Goal: Book appointment/travel/reservation

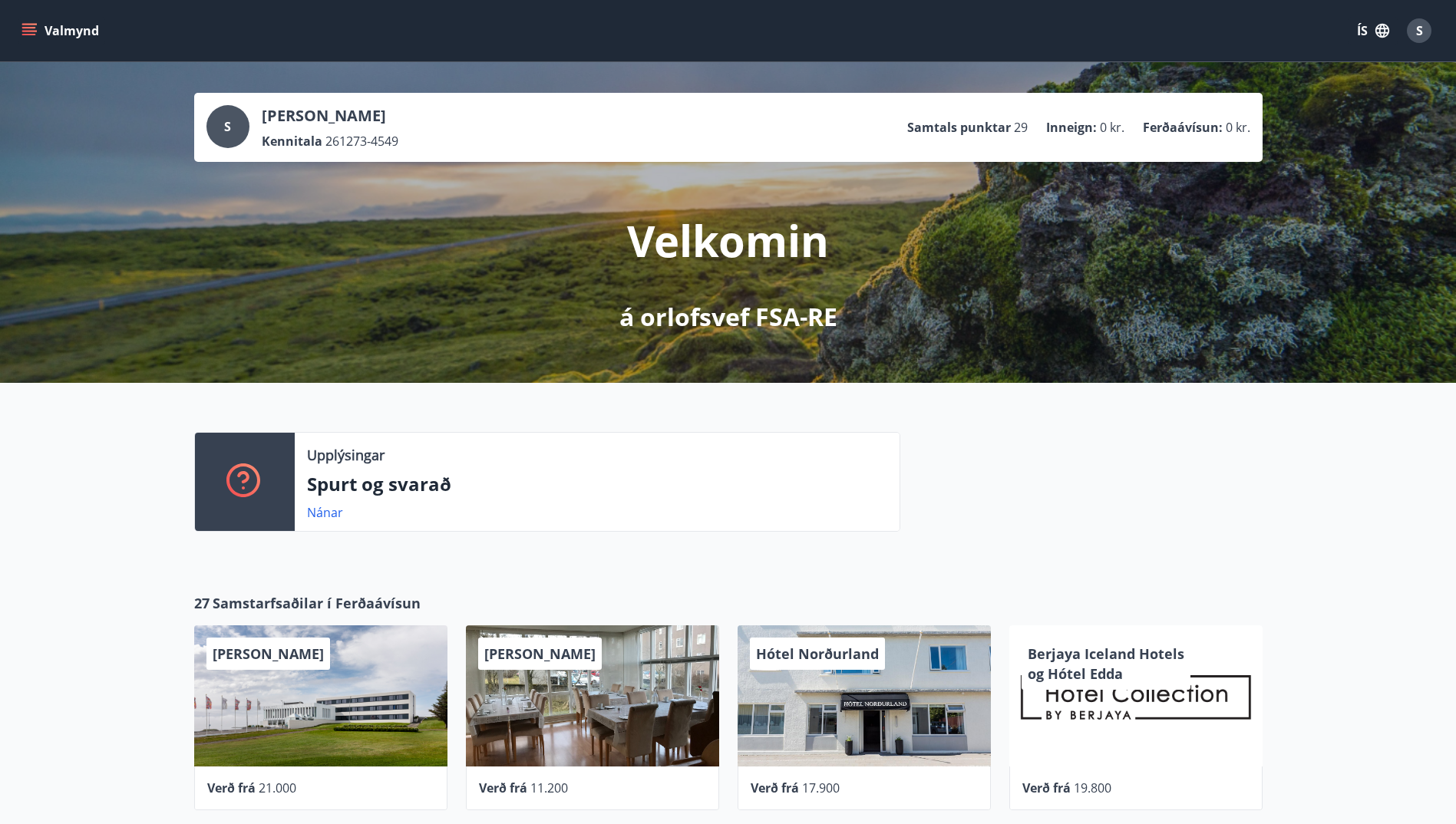
click at [27, 29] on icon "menu" at bounding box center [30, 30] width 16 height 16
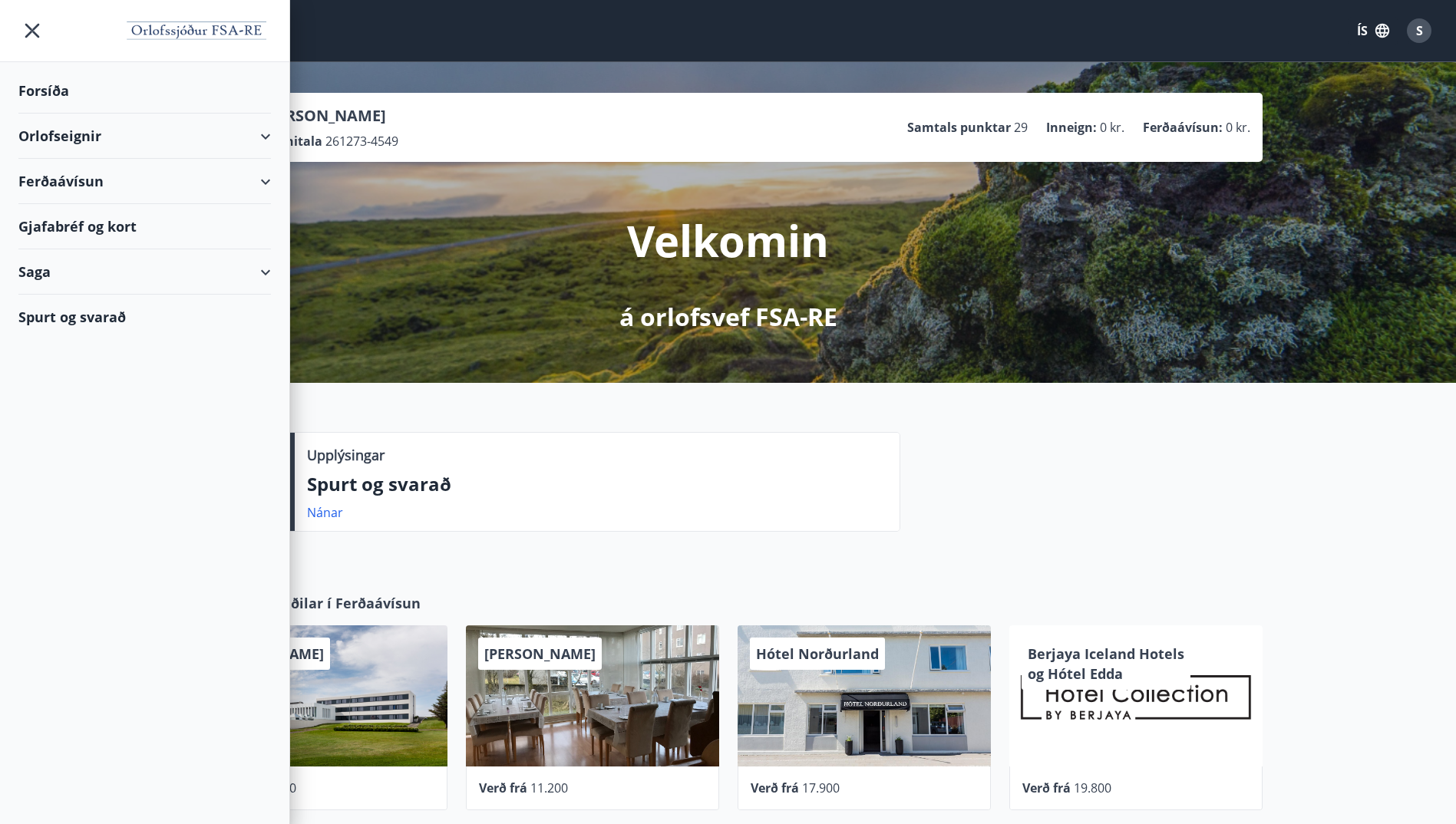
click at [82, 137] on div "Orlofseignir" at bounding box center [144, 136] width 252 height 45
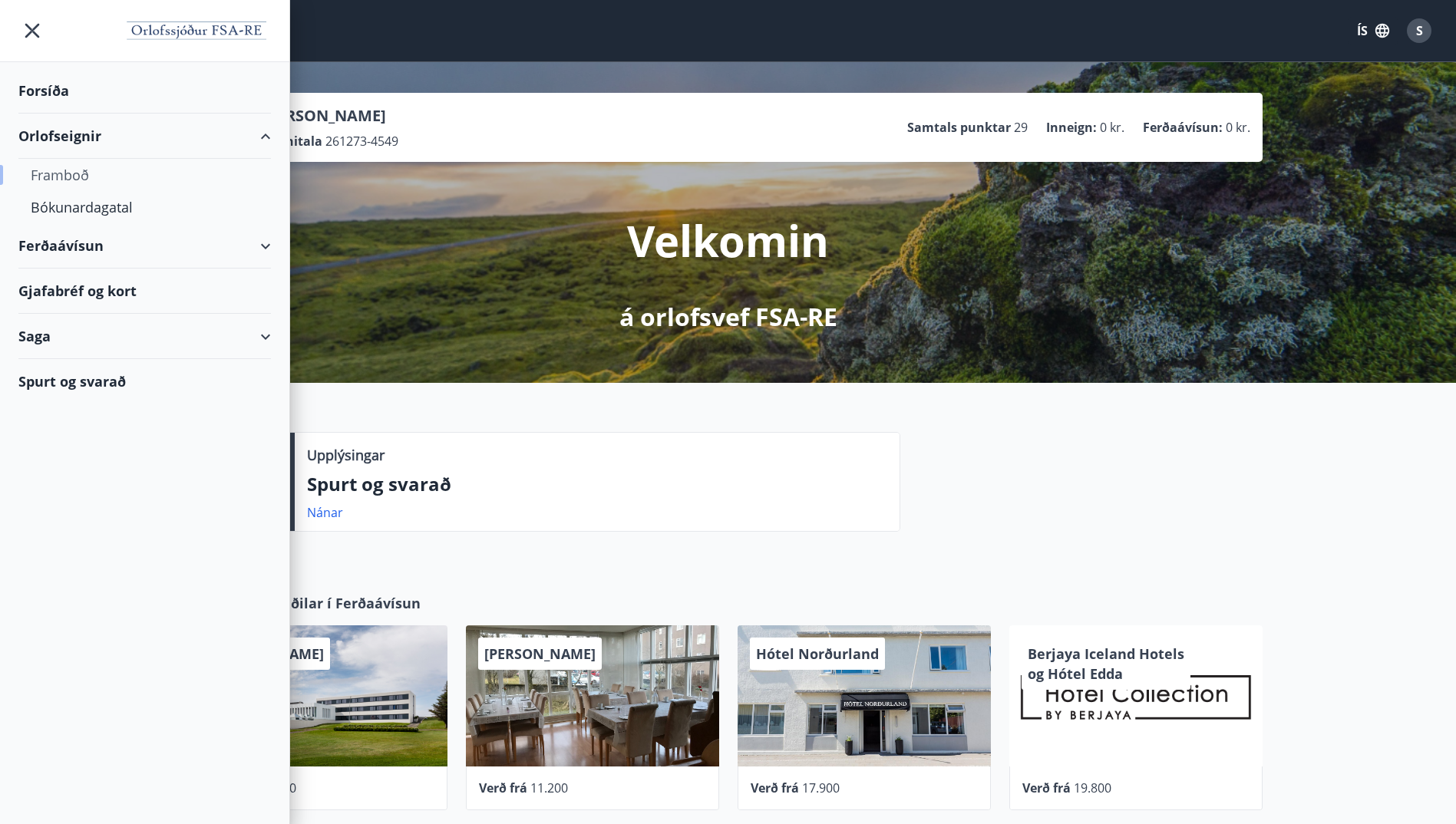
click at [75, 170] on div "Framboð" at bounding box center [144, 174] width 228 height 32
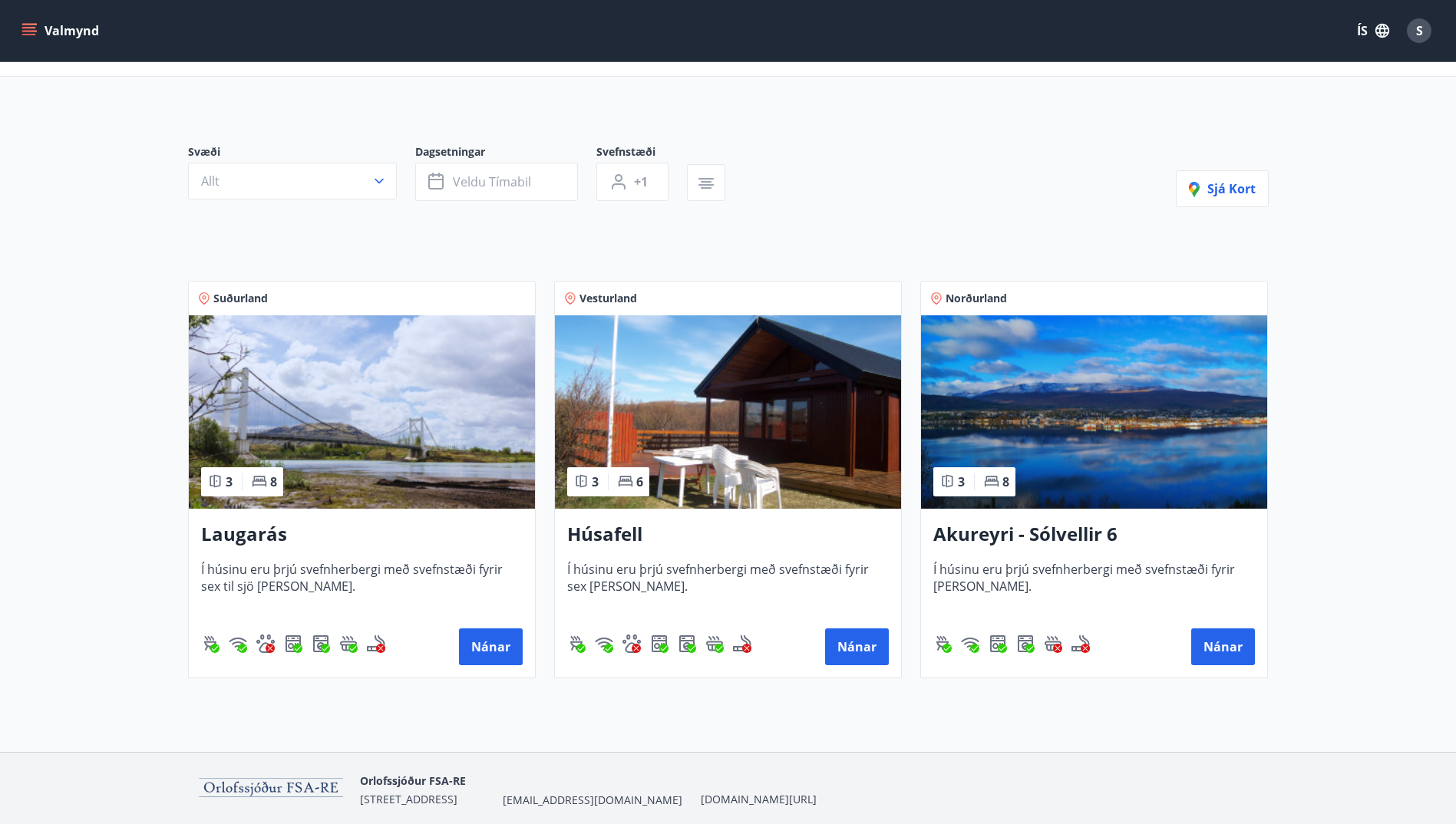
scroll to position [128, 0]
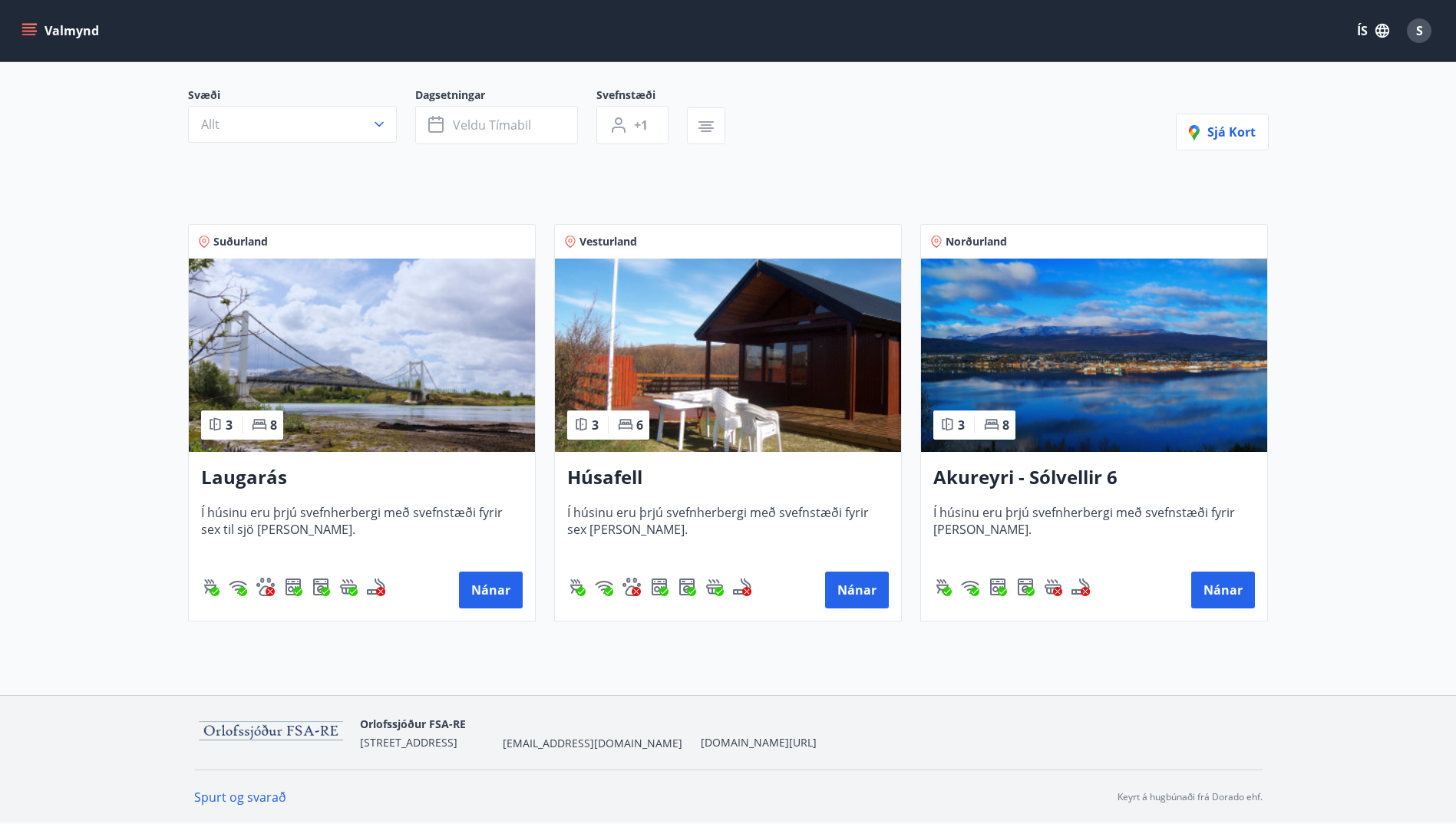
click at [240, 475] on h3 "Laugarás" at bounding box center [362, 478] width 322 height 27
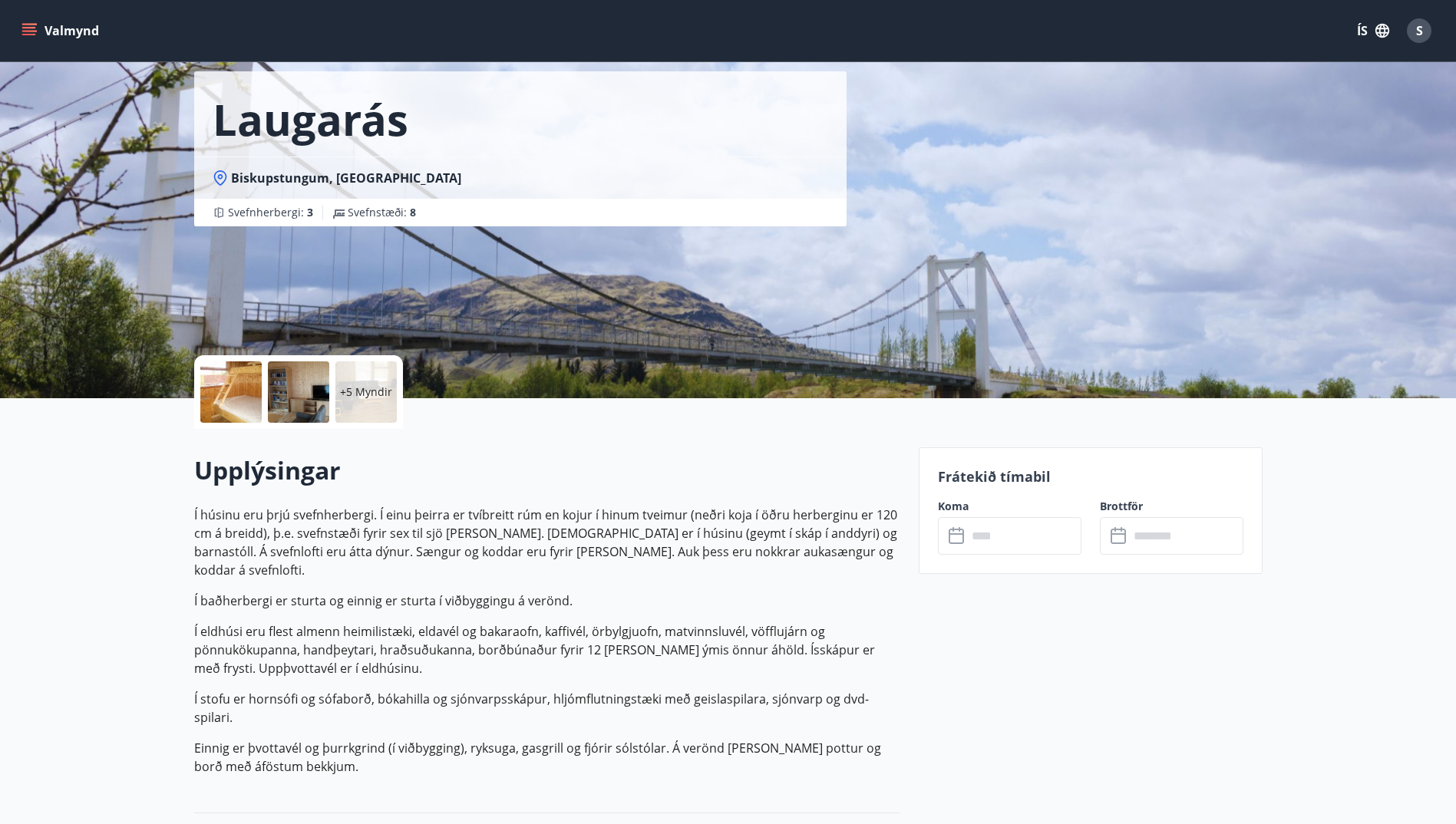
scroll to position [460, 0]
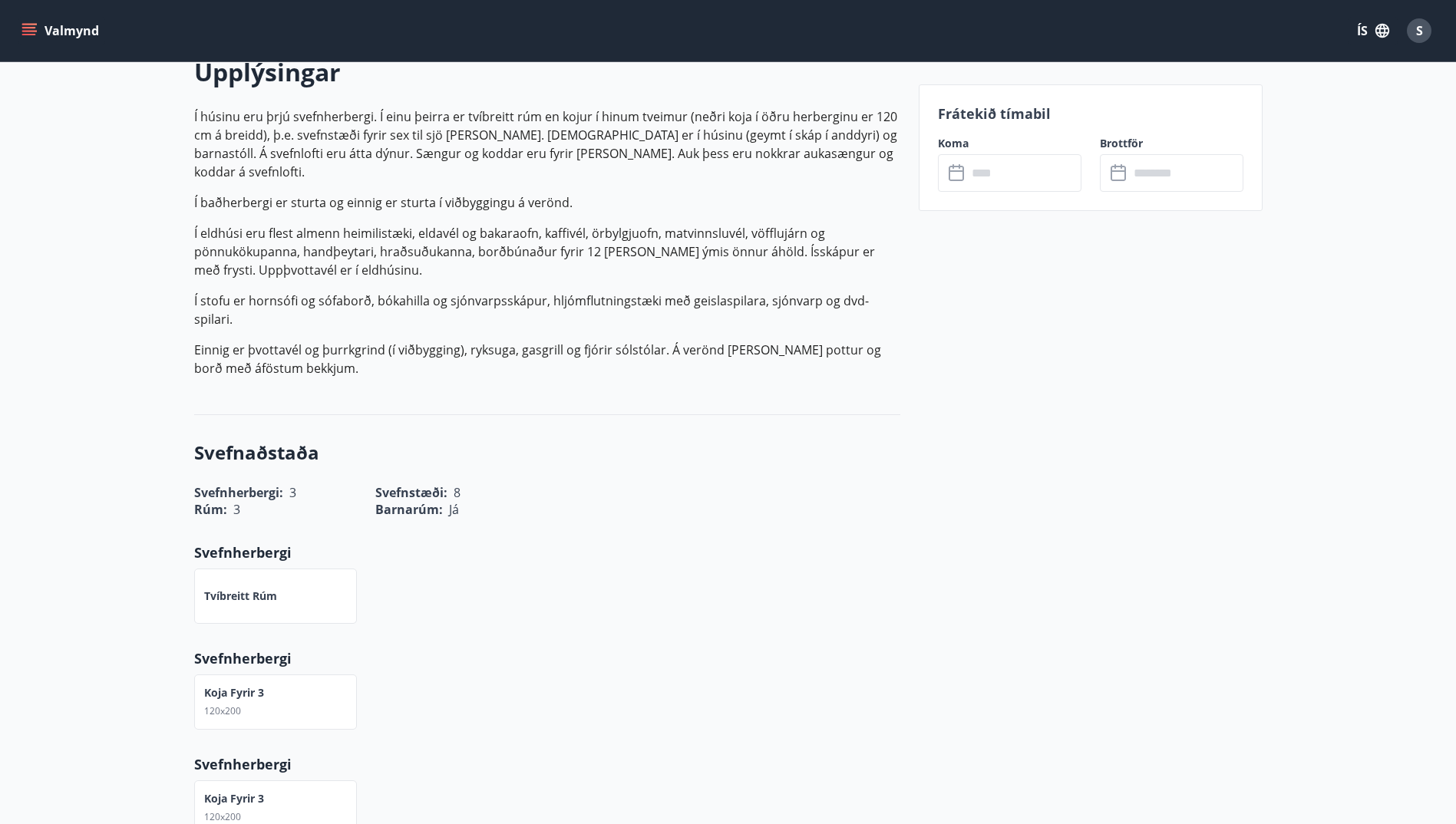
click at [956, 172] on icon at bounding box center [958, 173] width 19 height 19
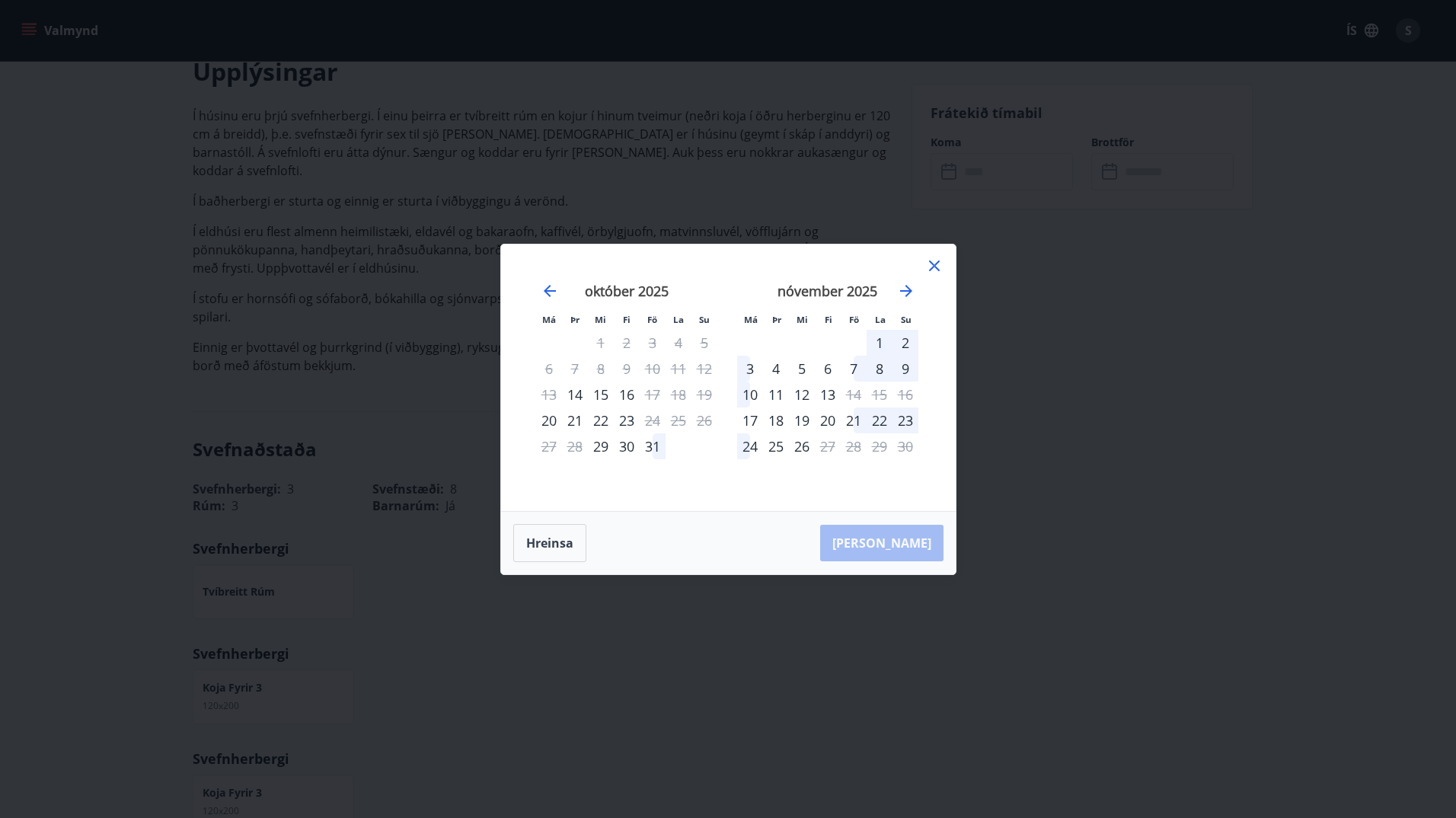
click at [1119, 412] on div "Má Þr Mi Fi Fö La Su Má Þr Mi Fi Fö La Su [DATE] 1 2 3 4 5 6 7 8 9 10 11 12 13 …" at bounding box center [728, 409] width 1456 height 818
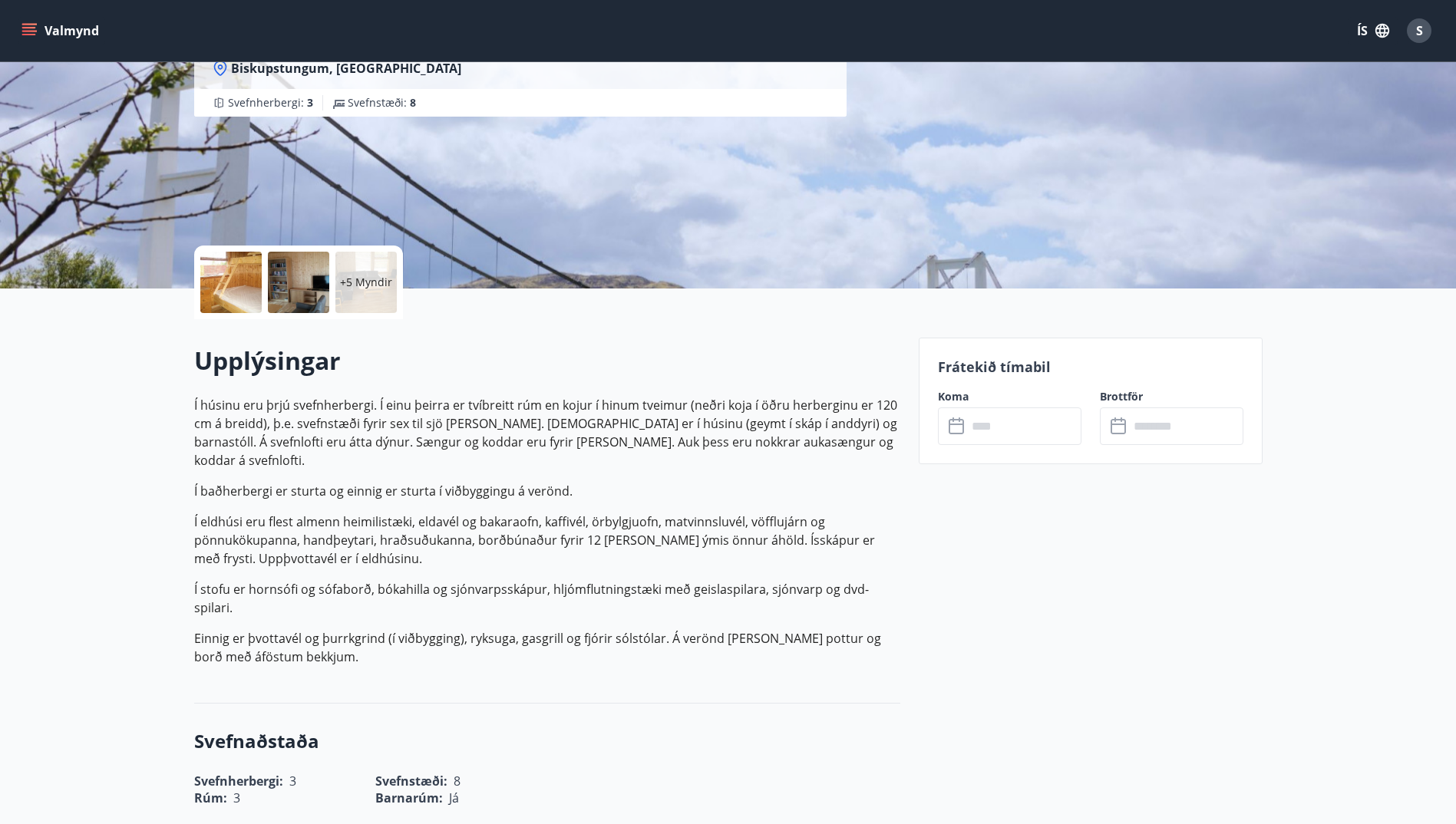
scroll to position [0, 0]
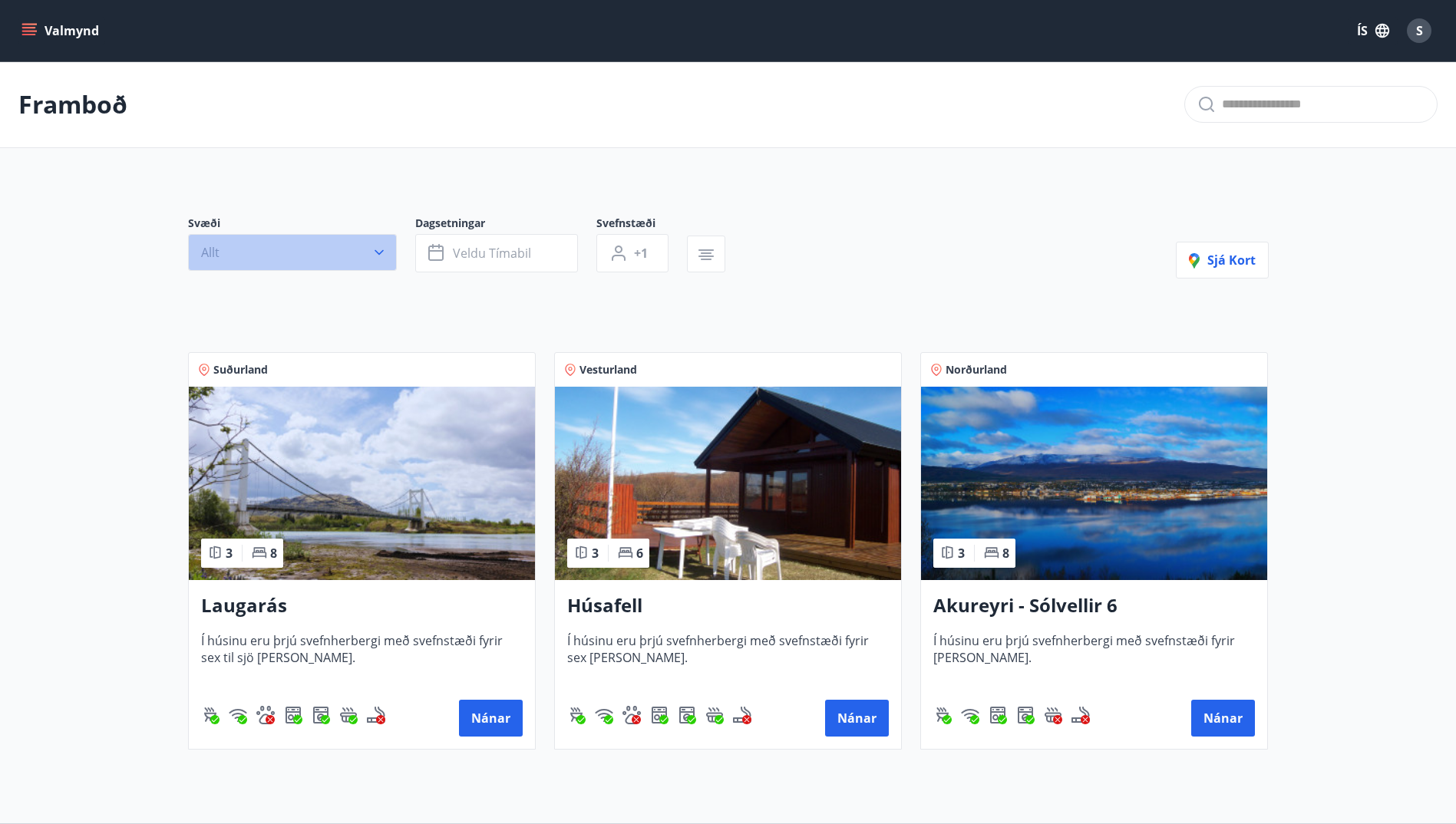
click at [283, 251] on button "Allt" at bounding box center [292, 252] width 208 height 37
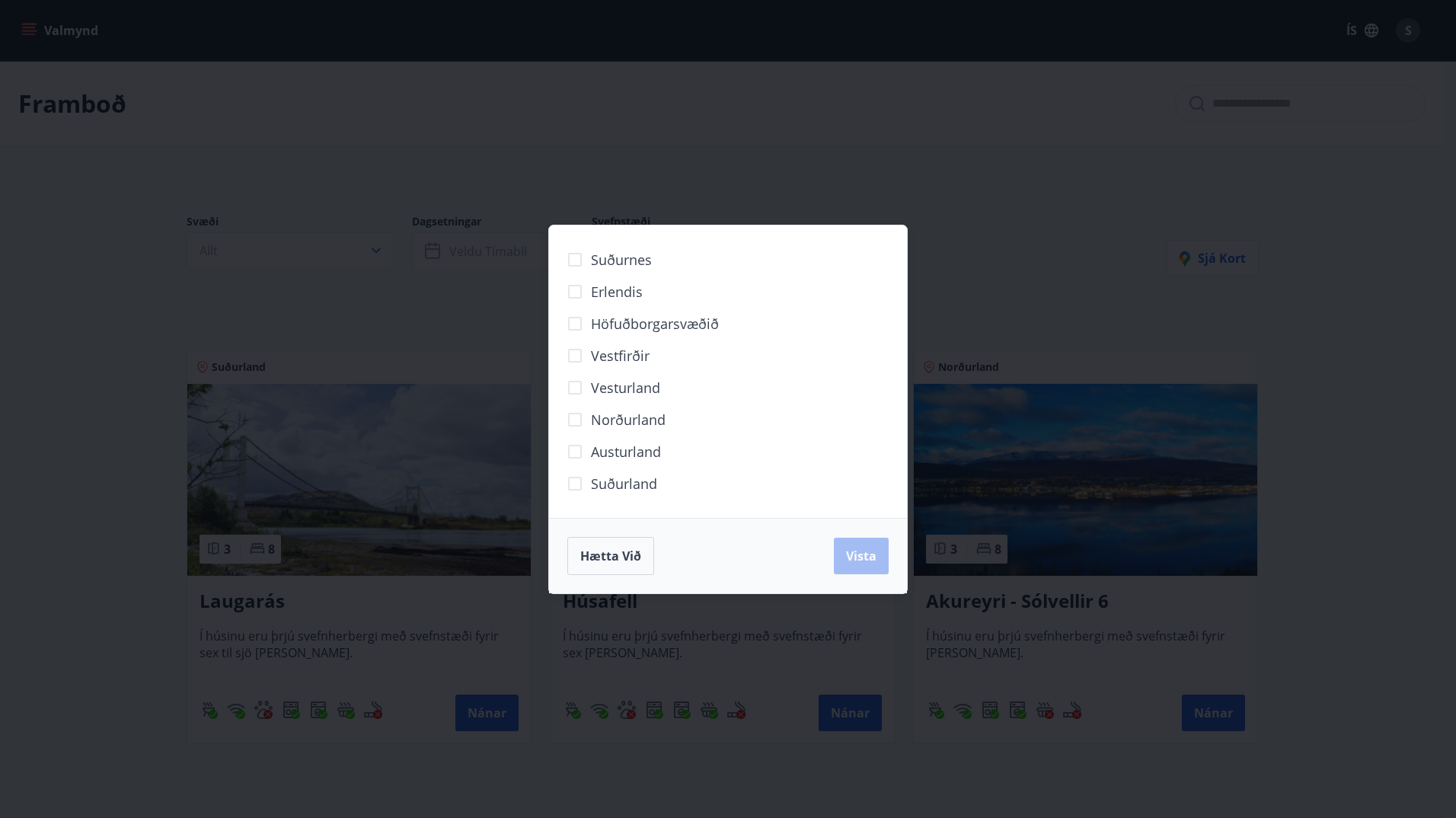
click at [1189, 253] on div "Suðurnes Erlendis Höfuðborgarsvæðið [GEOGRAPHIC_DATA] [GEOGRAPHIC_DATA] [GEOGRA…" at bounding box center [728, 409] width 1456 height 818
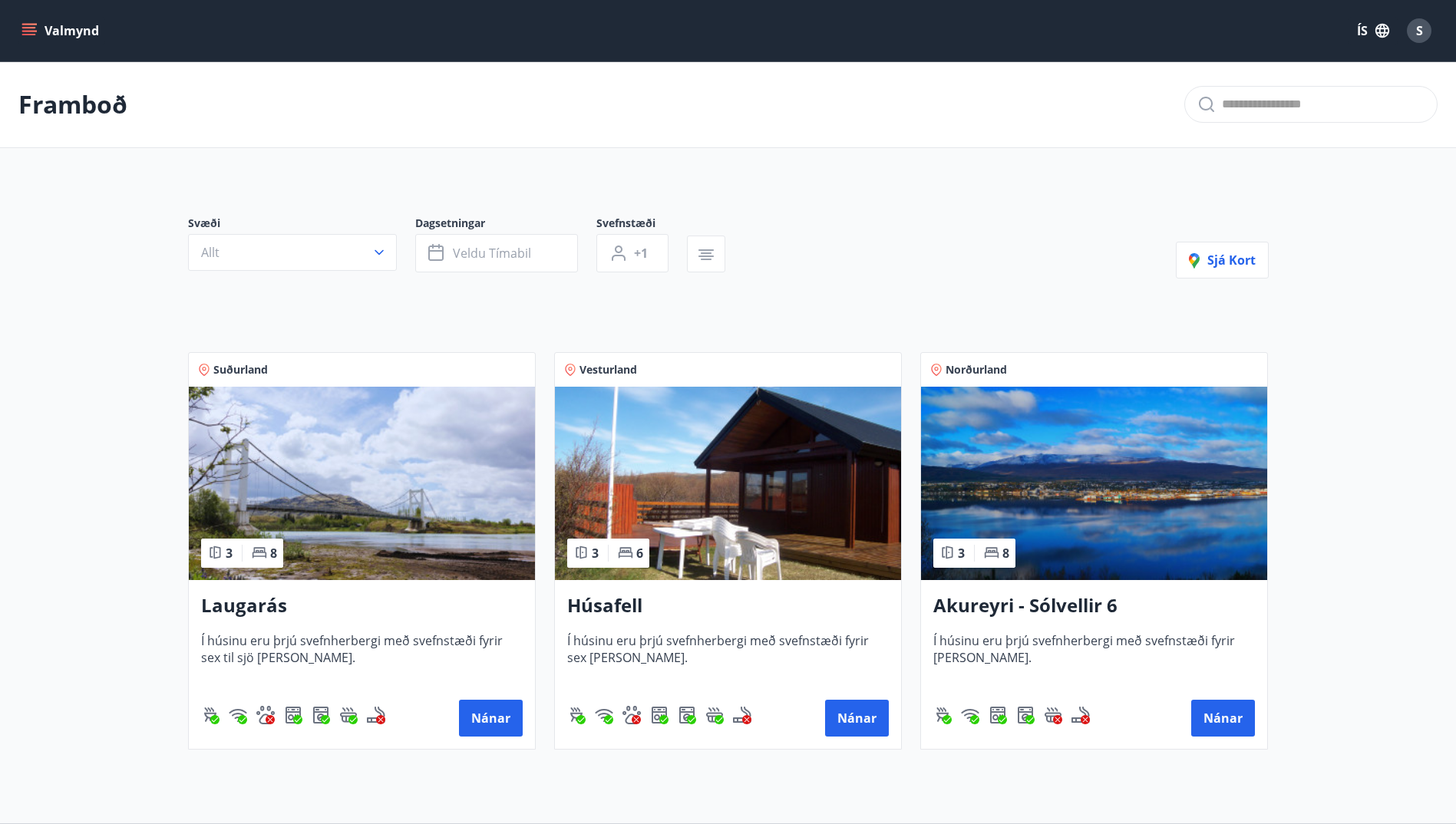
click at [1019, 603] on h3 "Akureyri - Sólvellir 6" at bounding box center [1094, 606] width 322 height 27
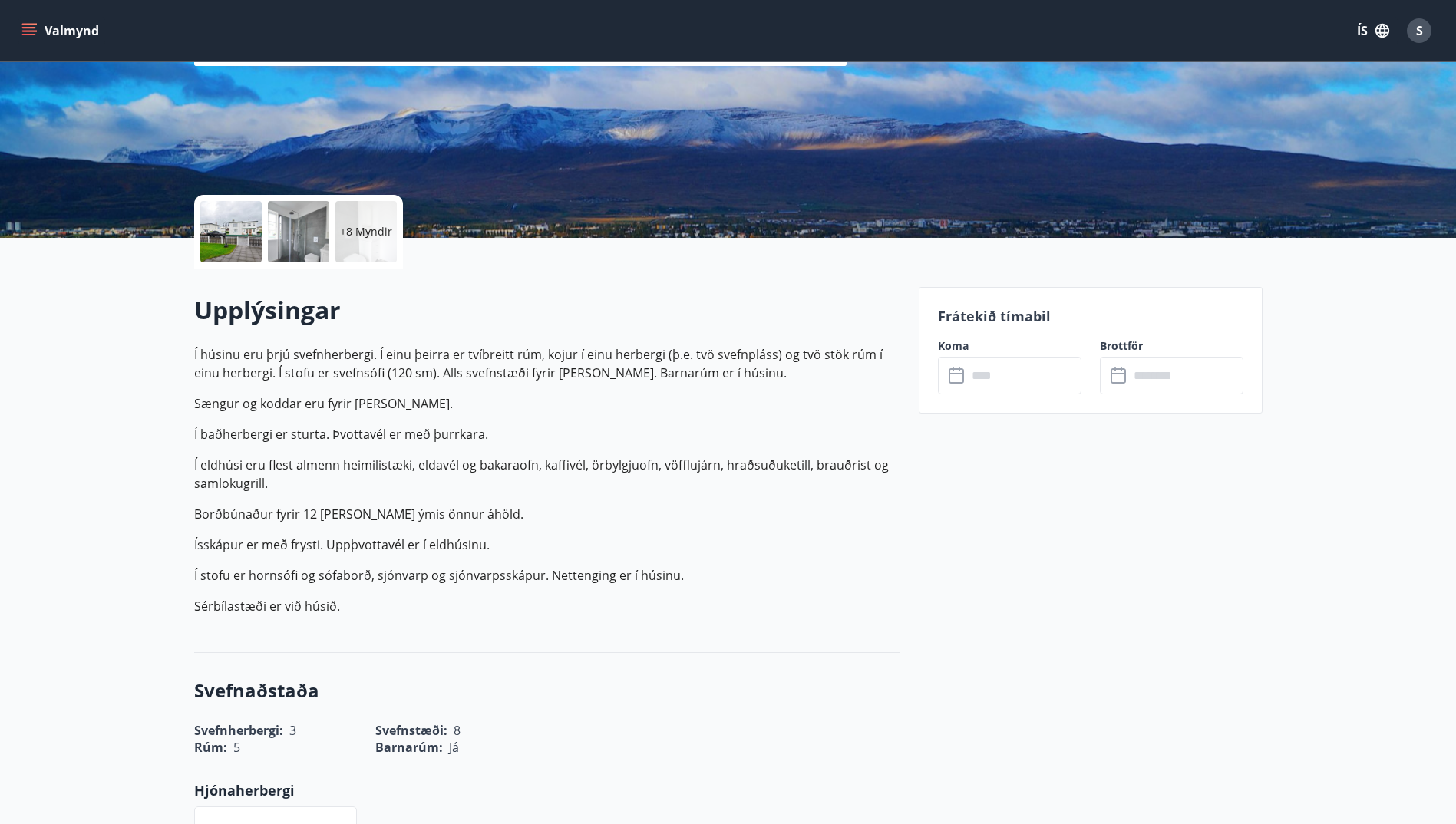
scroll to position [230, 0]
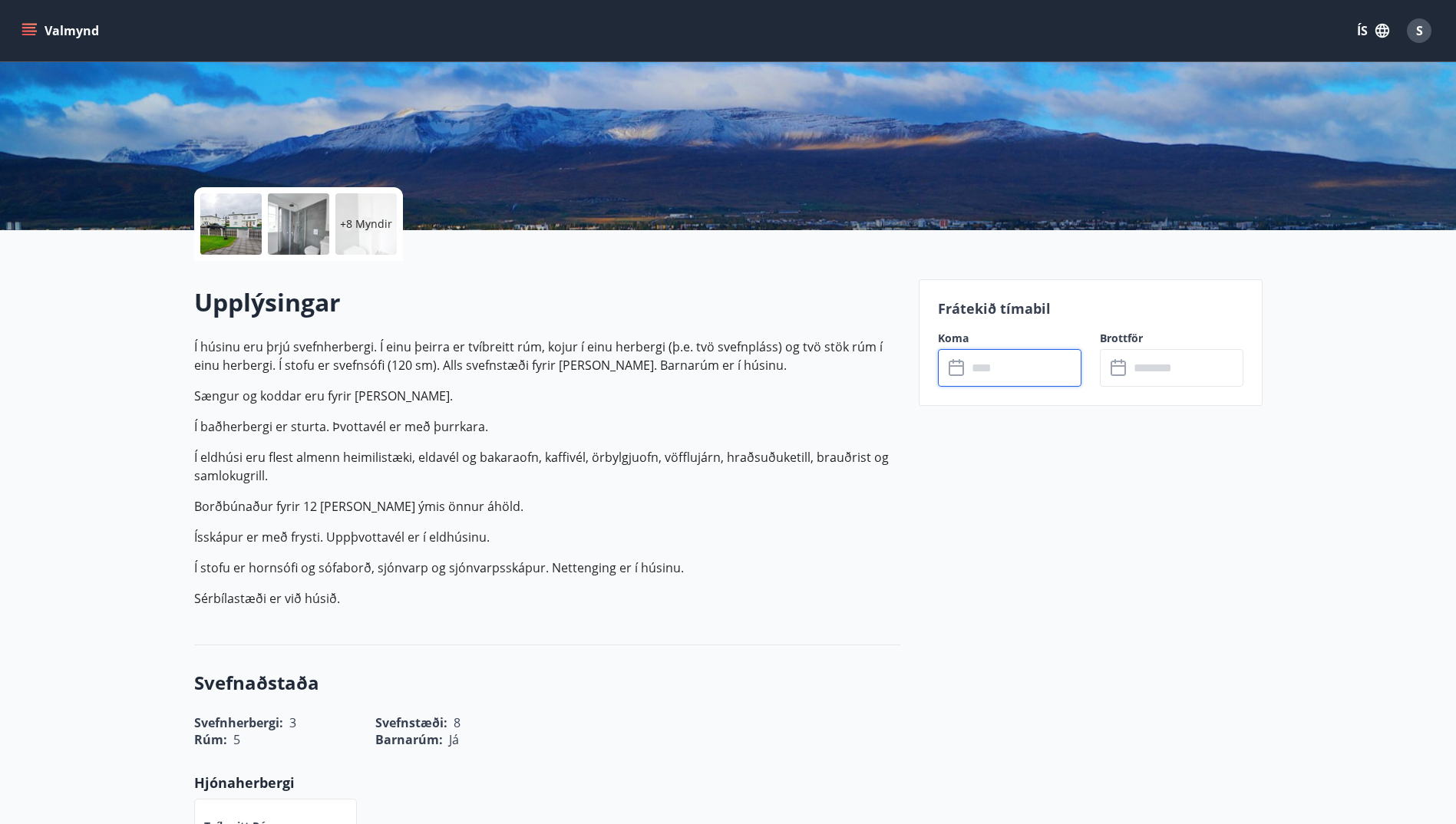
click at [1014, 362] on input "text" at bounding box center [1024, 368] width 114 height 37
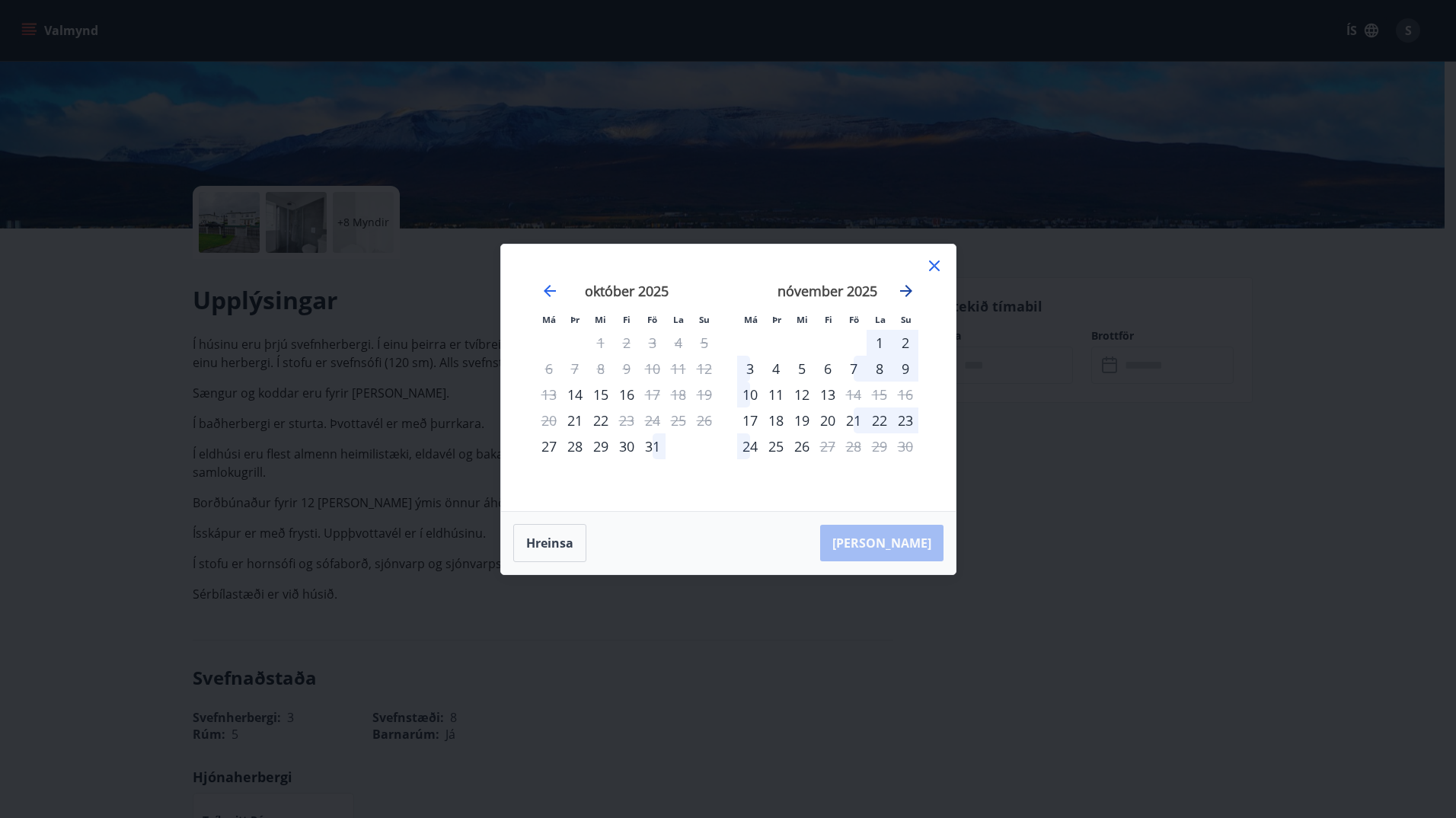
click at [909, 290] on icon "Move forward to switch to the next month." at bounding box center [906, 291] width 12 height 12
click at [936, 266] on icon at bounding box center [934, 266] width 19 height 19
